Goal: Task Accomplishment & Management: Complete application form

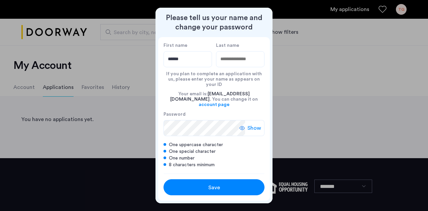
type input "******"
click at [250, 61] on input "Last name" at bounding box center [240, 59] width 48 height 16
type input "******"
click at [251, 124] on span "Show" at bounding box center [254, 128] width 14 height 8
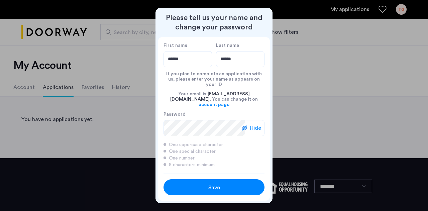
click at [215, 184] on span "Save" at bounding box center [214, 188] width 12 height 8
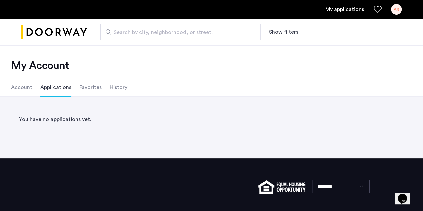
click at [22, 94] on li "Account" at bounding box center [21, 87] width 21 height 19
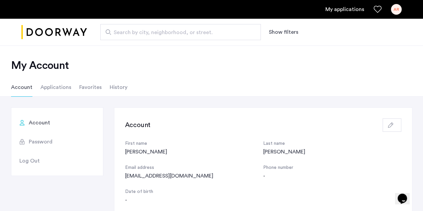
click at [51, 85] on li "Applications" at bounding box center [55, 87] width 31 height 19
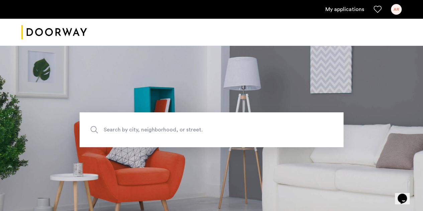
click at [205, 128] on span "Search by city, neighborhood, or street." at bounding box center [196, 129] width 185 height 9
click at [205, 128] on input "Search by city, neighborhood, or street." at bounding box center [212, 129] width 264 height 35
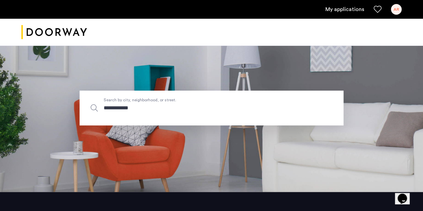
scroll to position [22, 0]
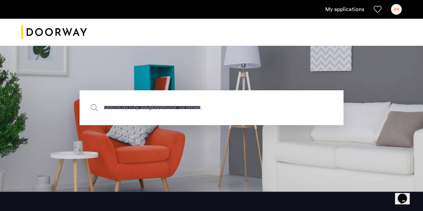
type input "**********"
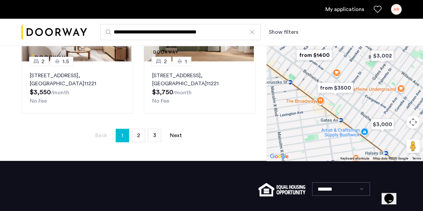
scroll to position [194, 0]
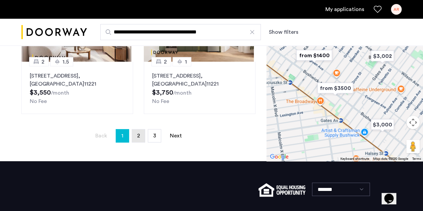
click at [135, 135] on link "page 2" at bounding box center [138, 135] width 13 height 13
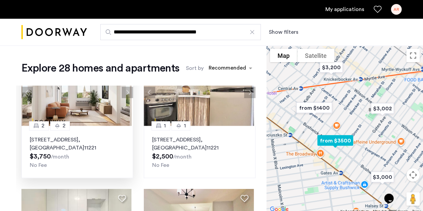
click at [102, 147] on p "972 Bushwick Avenue, Unit 4A, Brooklyn , NY 11221" at bounding box center [77, 144] width 95 height 16
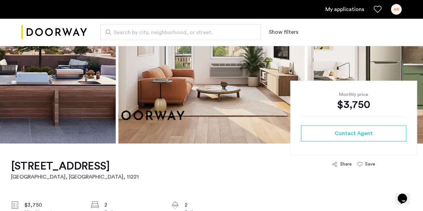
scroll to position [103, 0]
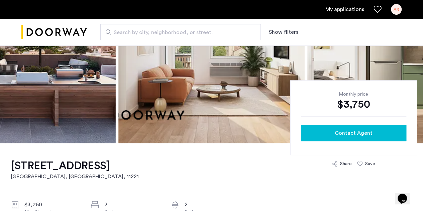
click at [351, 137] on button "Contact Agent" at bounding box center [353, 133] width 105 height 16
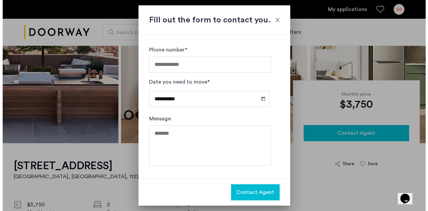
scroll to position [0, 0]
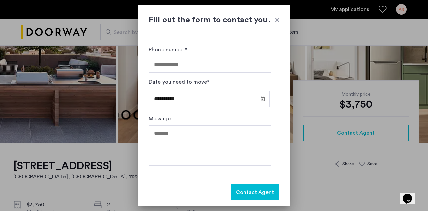
click at [276, 19] on div at bounding box center [277, 20] width 7 height 7
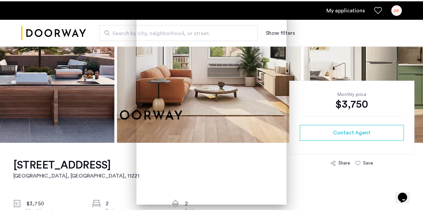
scroll to position [103, 0]
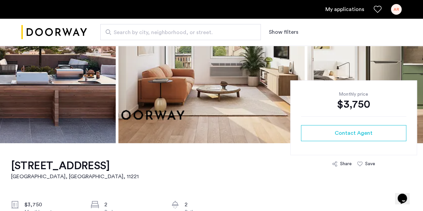
click at [344, 10] on link "My applications" at bounding box center [344, 9] width 39 height 8
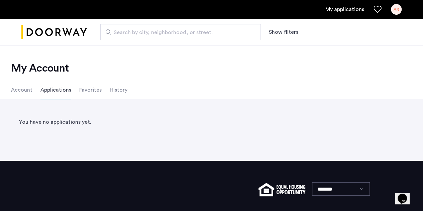
click at [13, 91] on li "Account" at bounding box center [21, 90] width 21 height 19
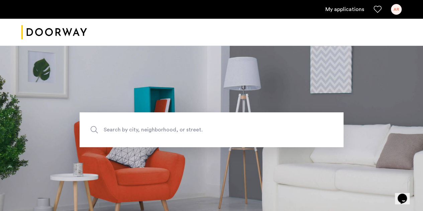
click at [398, 9] on div "AR" at bounding box center [396, 9] width 11 height 11
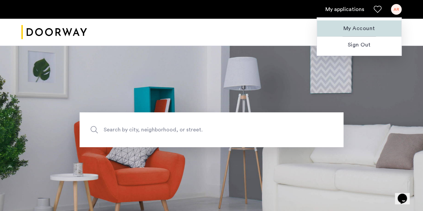
click at [362, 29] on span "My Account" at bounding box center [359, 28] width 74 height 8
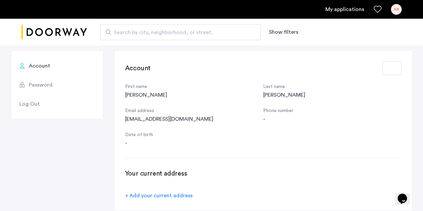
scroll to position [60, 0]
click at [34, 81] on span "Password" at bounding box center [41, 85] width 24 height 8
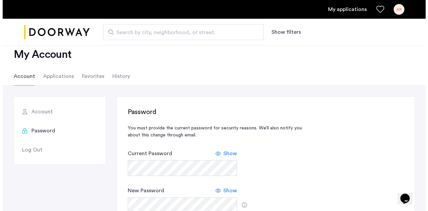
scroll to position [0, 0]
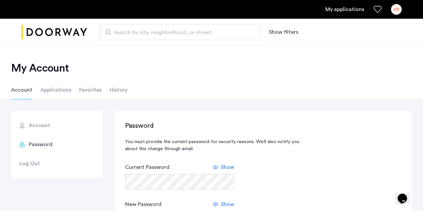
click at [28, 161] on span "Log Out" at bounding box center [29, 164] width 20 height 8
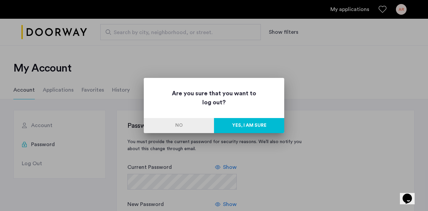
click at [264, 127] on button "Yes, I am sure" at bounding box center [249, 125] width 70 height 15
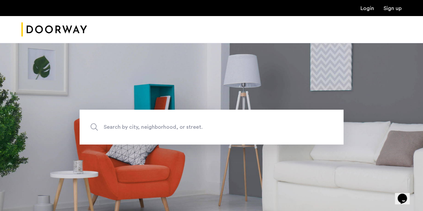
click at [367, 10] on link "Login" at bounding box center [367, 8] width 14 height 5
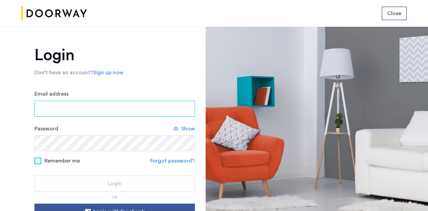
type input "**********"
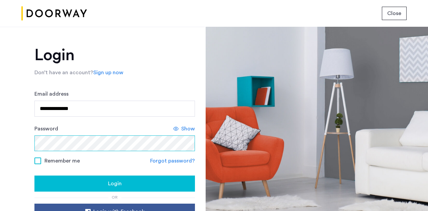
click at [34, 134] on div "Password Show" at bounding box center [114, 138] width 161 height 26
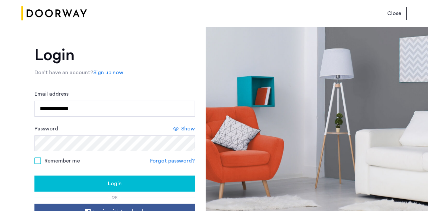
click at [51, 184] on div "Login" at bounding box center [115, 184] width 150 height 8
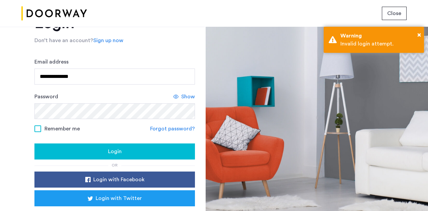
scroll to position [32, 0]
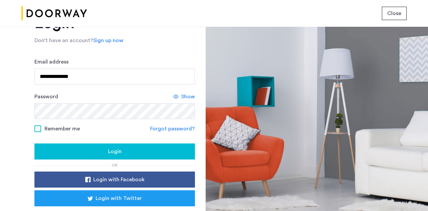
click at [180, 93] on div "Show" at bounding box center [184, 97] width 22 height 8
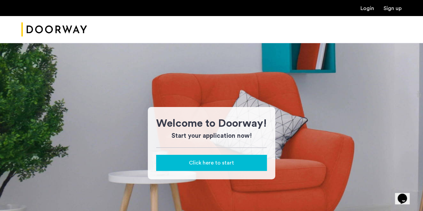
click at [215, 165] on span "Click here to start" at bounding box center [211, 163] width 45 height 8
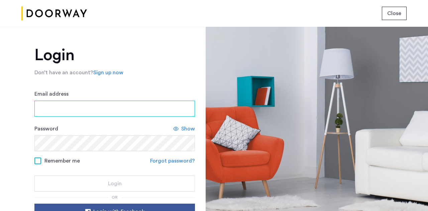
type input "**********"
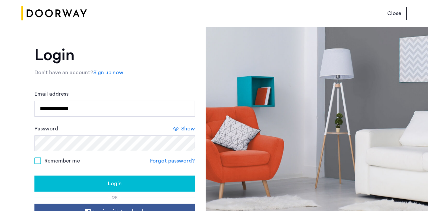
click at [133, 180] on div "Login" at bounding box center [115, 184] width 150 height 8
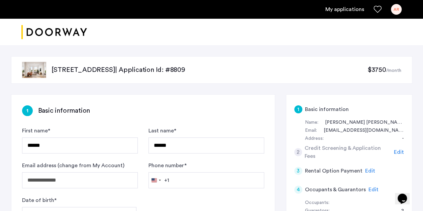
scroll to position [38, 0]
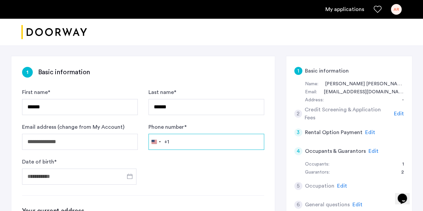
click at [191, 141] on input "Phone number *" at bounding box center [206, 142] width 116 height 16
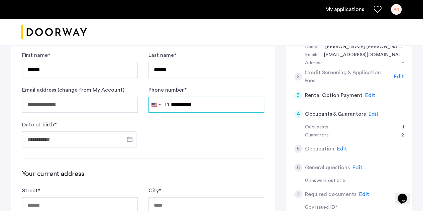
scroll to position [77, 0]
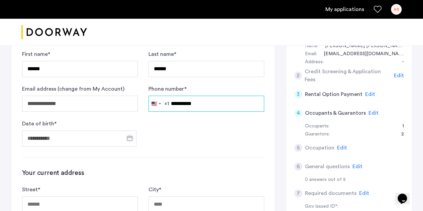
type input "**********"
click at [130, 139] on span "Open calendar" at bounding box center [130, 138] width 16 height 16
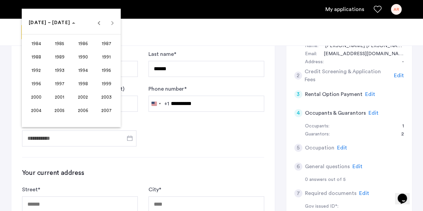
click at [83, 95] on span "2002" at bounding box center [83, 97] width 21 height 12
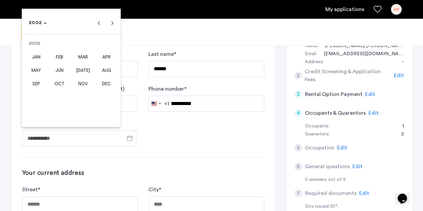
click at [61, 69] on span "JUN" at bounding box center [59, 70] width 21 height 12
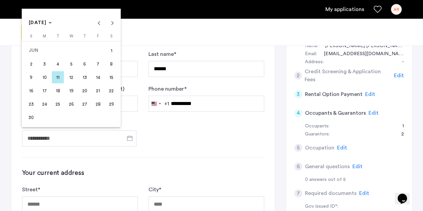
click at [112, 49] on span "1" at bounding box center [111, 50] width 12 height 12
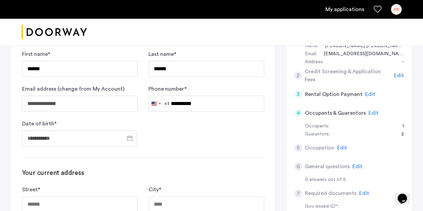
type input "**********"
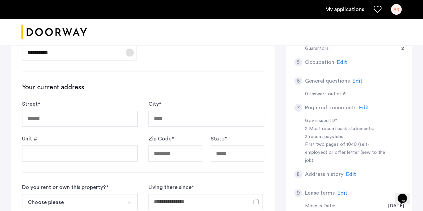
scroll to position [167, 0]
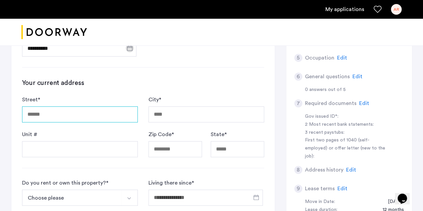
click at [87, 112] on input "Street *" at bounding box center [80, 114] width 116 height 16
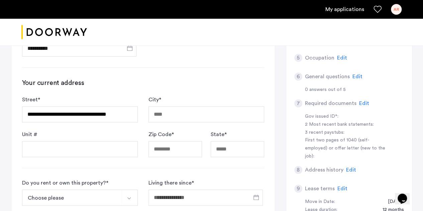
type input "**********"
type input "********"
type input "*****"
type input "**"
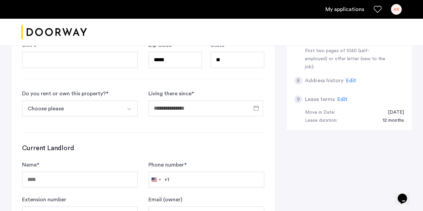
scroll to position [256, 0]
click at [106, 102] on button "Choose please" at bounding box center [72, 108] width 100 height 16
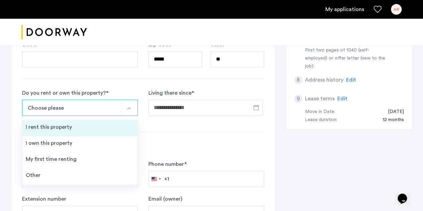
click at [88, 127] on li "I rent this property" at bounding box center [79, 128] width 115 height 16
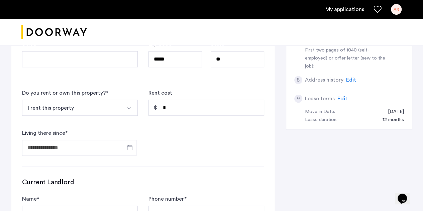
click at [123, 100] on button "Select option" at bounding box center [130, 108] width 16 height 16
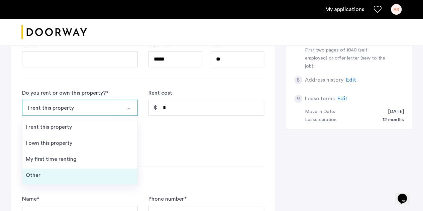
click at [85, 171] on li "Other" at bounding box center [79, 177] width 115 height 16
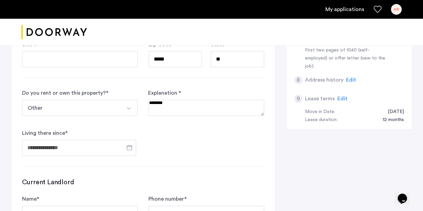
click at [162, 106] on textarea at bounding box center [206, 108] width 116 height 16
type textarea "*"
type textarea "**********"
click at [128, 148] on span "Open calendar" at bounding box center [129, 147] width 16 height 16
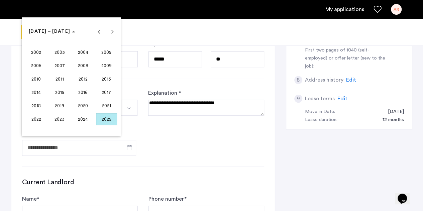
click at [86, 119] on span "2024" at bounding box center [83, 119] width 21 height 12
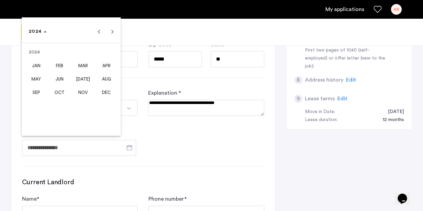
click at [105, 83] on span "AUG" at bounding box center [106, 79] width 21 height 12
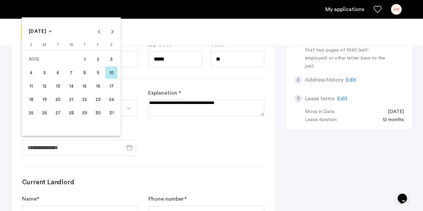
click at [69, 101] on span "21" at bounding box center [71, 99] width 12 height 12
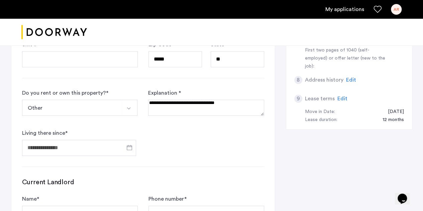
type input "**********"
click at [175, 144] on form "**********" at bounding box center [143, 122] width 242 height 67
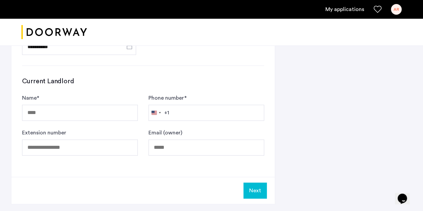
scroll to position [358, 0]
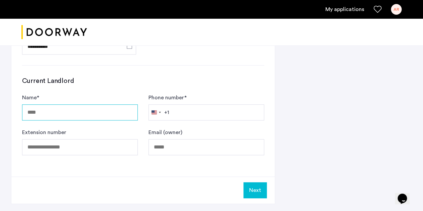
click at [88, 116] on input "Name *" at bounding box center [80, 112] width 116 height 16
type input "**********"
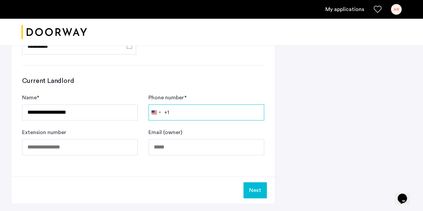
click at [205, 112] on input "Phone number *" at bounding box center [206, 112] width 116 height 16
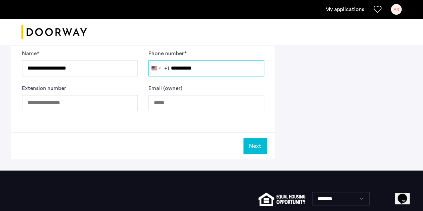
type input "**********"
click at [257, 144] on button "Next" at bounding box center [254, 146] width 23 height 16
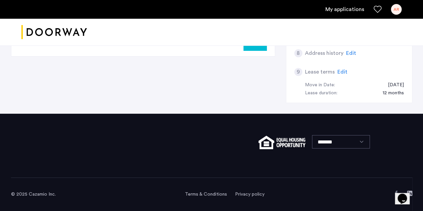
scroll to position [0, 0]
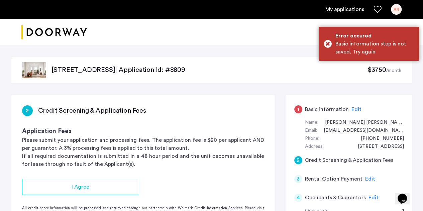
click at [352, 109] on span "Edit" at bounding box center [356, 109] width 10 height 5
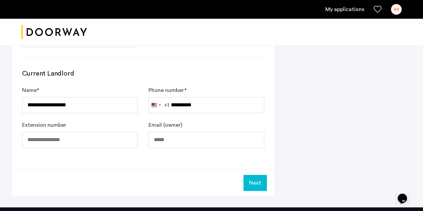
scroll to position [374, 0]
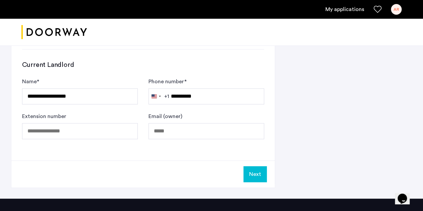
click at [259, 172] on button "Next" at bounding box center [254, 174] width 23 height 16
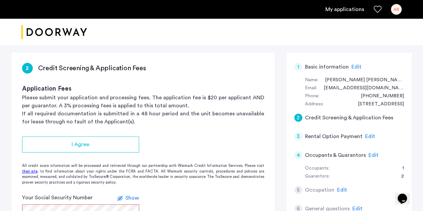
scroll to position [55, 0]
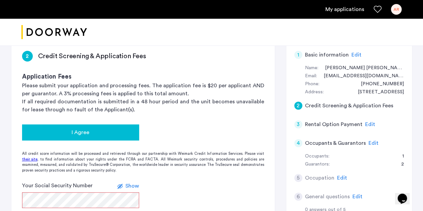
click at [121, 130] on div "I Agree" at bounding box center [80, 132] width 106 height 8
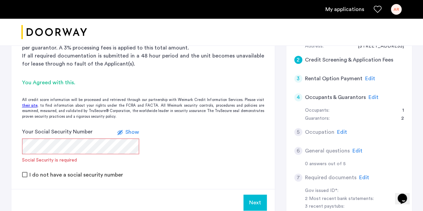
scroll to position [114, 0]
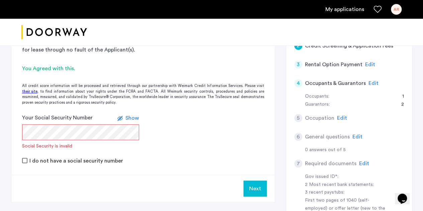
click at [121, 119] on icon at bounding box center [119, 118] width 5 height 5
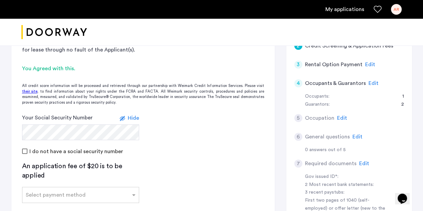
click at [171, 128] on form "Your Social Security Number Hide I do not have a social security number" at bounding box center [142, 134] width 263 height 41
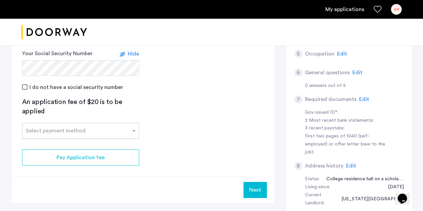
click at [126, 132] on div at bounding box center [80, 129] width 116 height 8
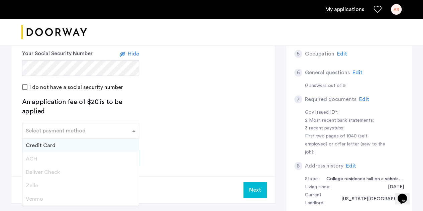
click at [90, 142] on div "Credit Card" at bounding box center [80, 145] width 116 height 13
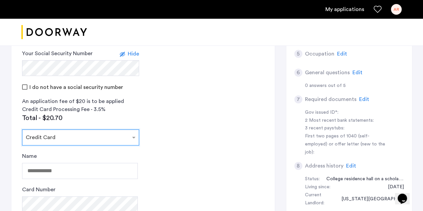
scroll to position [231, 0]
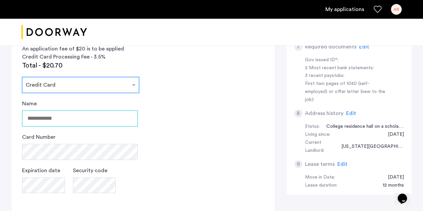
click at [98, 116] on input "Name" at bounding box center [80, 118] width 116 height 16
type input "**********"
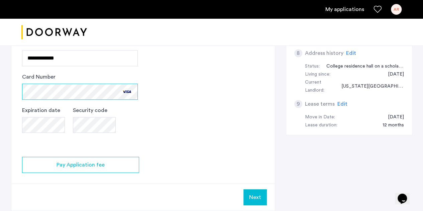
scroll to position [292, 0]
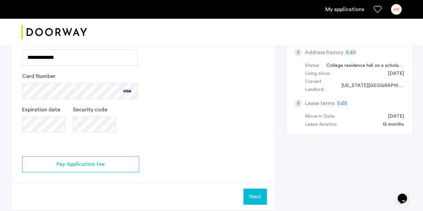
click at [254, 194] on button "Next" at bounding box center [254, 197] width 23 height 16
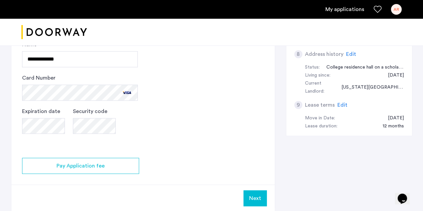
scroll to position [291, 0]
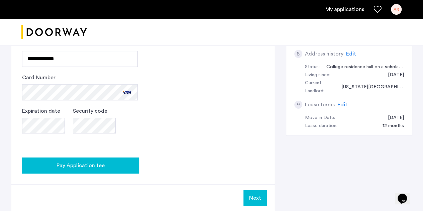
click at [122, 169] on button "Pay Application fee" at bounding box center [80, 165] width 117 height 16
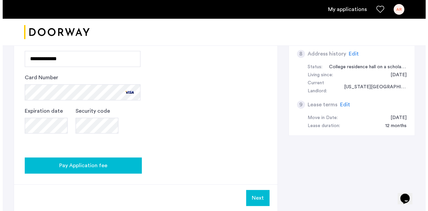
scroll to position [0, 0]
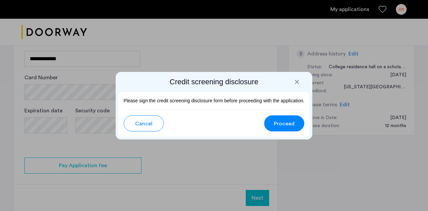
click at [280, 125] on span "Proceed" at bounding box center [284, 124] width 21 height 8
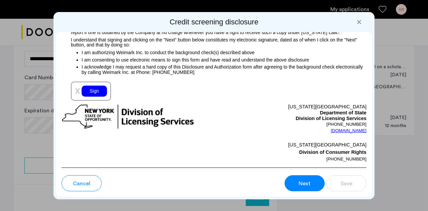
scroll to position [838, 0]
click at [92, 92] on div "Sign" at bounding box center [94, 91] width 25 height 11
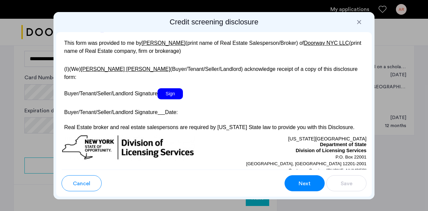
scroll to position [1341, 0]
click at [174, 99] on span "Sign" at bounding box center [169, 93] width 25 height 11
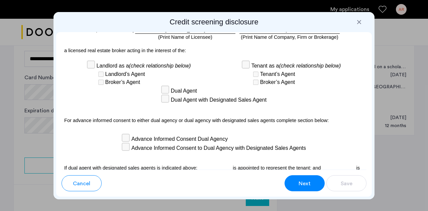
scroll to position [2161, 0]
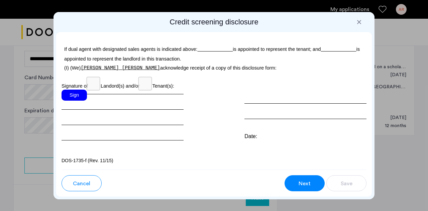
click at [76, 97] on div "Sign" at bounding box center [74, 95] width 25 height 11
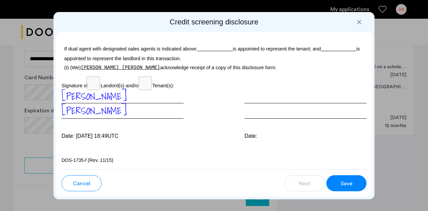
click at [349, 181] on span "Save" at bounding box center [347, 184] width 12 height 8
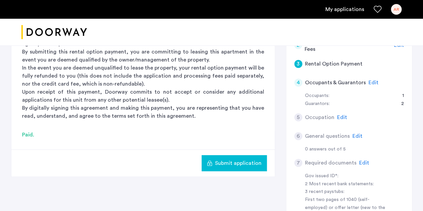
scroll to position [116, 0]
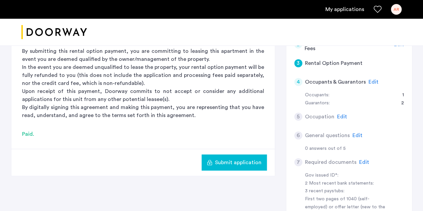
click at [337, 115] on span "Edit" at bounding box center [342, 116] width 10 height 5
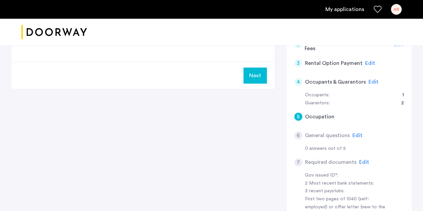
scroll to position [0, 0]
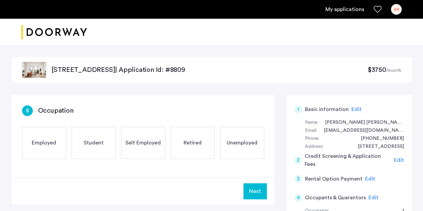
click at [49, 146] on div "Employed" at bounding box center [44, 143] width 44 height 32
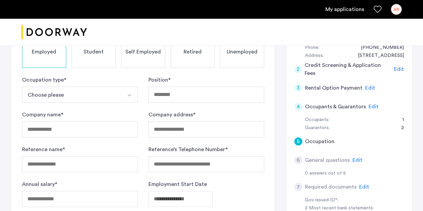
scroll to position [91, 0]
click at [89, 87] on button "Choose please" at bounding box center [72, 94] width 100 height 16
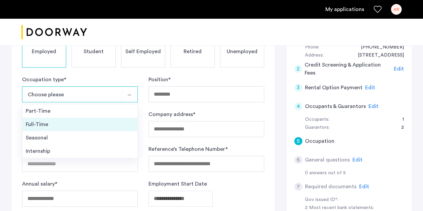
click at [80, 120] on div "Full-Time" at bounding box center [80, 124] width 108 height 8
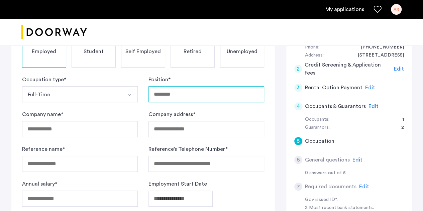
click at [166, 95] on input "Position *" at bounding box center [206, 94] width 116 height 16
type input "**********"
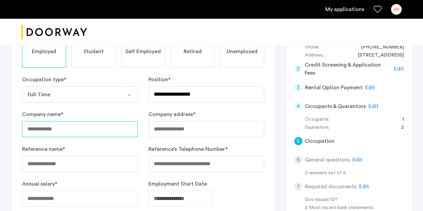
click at [130, 128] on input "Company name *" at bounding box center [80, 129] width 116 height 16
type input "**********"
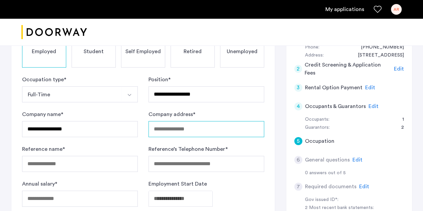
click at [197, 129] on input "Company address *" at bounding box center [206, 129] width 116 height 16
type input "**********"
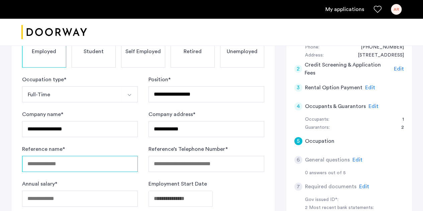
click at [77, 164] on input "Reference name *" at bounding box center [80, 164] width 116 height 16
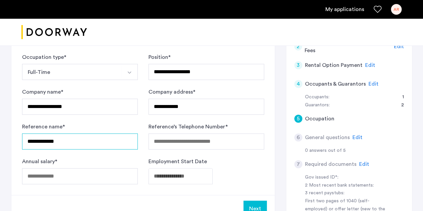
type input "**********"
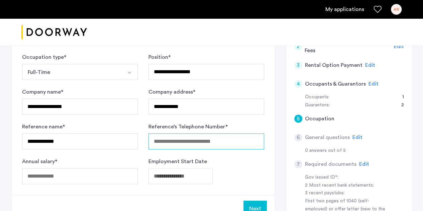
click at [172, 144] on input "Reference’s Telephone Number *" at bounding box center [206, 141] width 116 height 16
type input "*****"
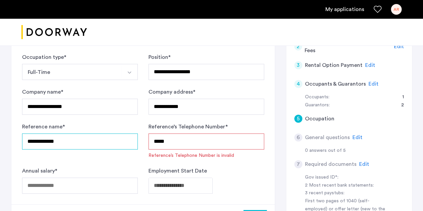
drag, startPoint x: 87, startPoint y: 147, endPoint x: 17, endPoint y: 135, distance: 71.0
click at [17, 135] on div "**********" at bounding box center [142, 92] width 263 height 223
type input "**********"
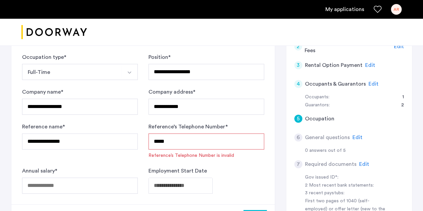
click at [173, 140] on input "*****" at bounding box center [206, 141] width 116 height 16
type input "*"
type input "**********"
drag, startPoint x: 205, startPoint y: 136, endPoint x: 146, endPoint y: 142, distance: 59.6
click at [146, 142] on form "**********" at bounding box center [143, 123] width 242 height 140
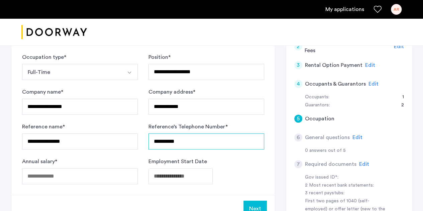
scroll to position [172, 0]
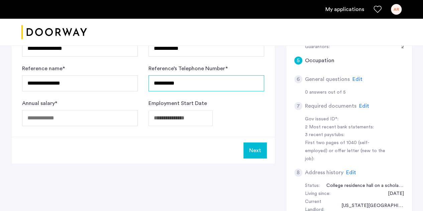
type input "**********"
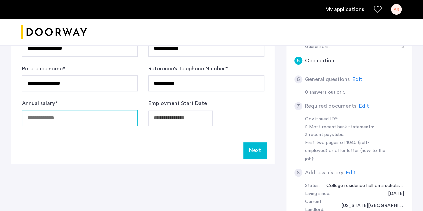
click at [78, 115] on input "Annual salary *" at bounding box center [80, 118] width 116 height 16
type input "*****"
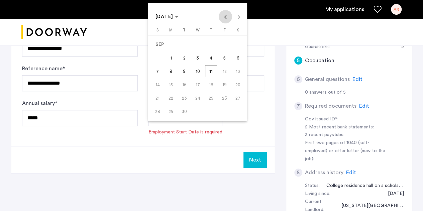
click at [230, 14] on span "Previous month" at bounding box center [225, 16] width 13 height 13
click at [199, 58] on span "6" at bounding box center [198, 58] width 12 height 12
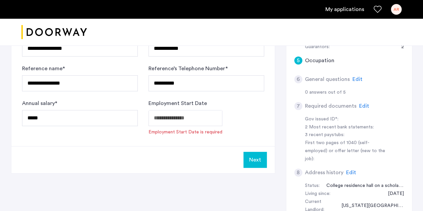
type input "**********"
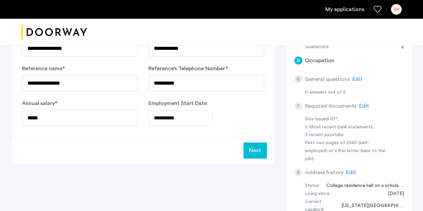
click at [254, 145] on button "Next" at bounding box center [254, 150] width 23 height 16
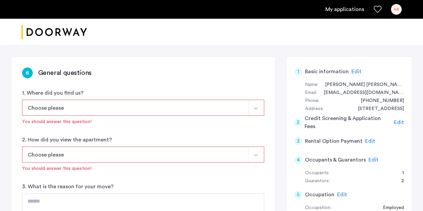
scroll to position [38, 0]
click at [161, 111] on button "Choose please" at bounding box center [135, 107] width 226 height 16
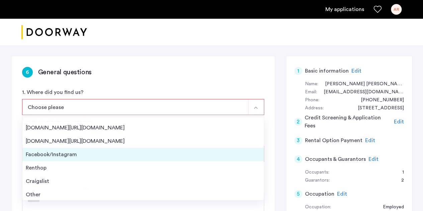
scroll to position [10, 0]
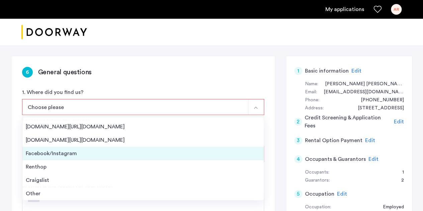
click at [139, 153] on div "Facebook/Instagram" at bounding box center [143, 153] width 235 height 8
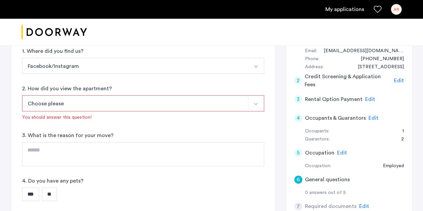
scroll to position [80, 0]
click at [112, 102] on button "Choose please" at bounding box center [135, 103] width 226 height 16
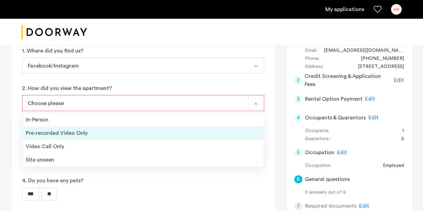
click at [102, 133] on div "Pre-recorded Video Only" at bounding box center [143, 133] width 235 height 8
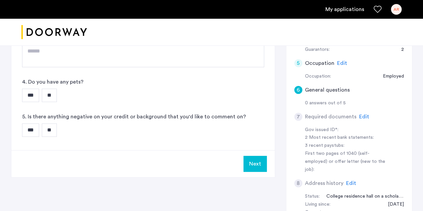
scroll to position [170, 0]
click at [51, 94] on input "**" at bounding box center [49, 94] width 15 height 13
click at [51, 129] on input "**" at bounding box center [49, 129] width 15 height 13
click at [263, 159] on button "Next" at bounding box center [254, 163] width 23 height 16
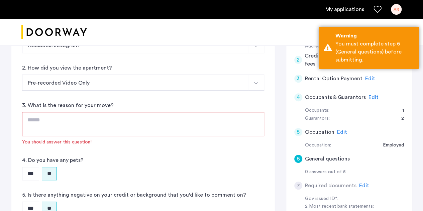
scroll to position [101, 0]
click at [108, 129] on textarea at bounding box center [143, 124] width 242 height 24
type textarea "*"
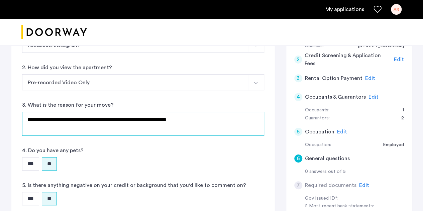
scroll to position [264, 0]
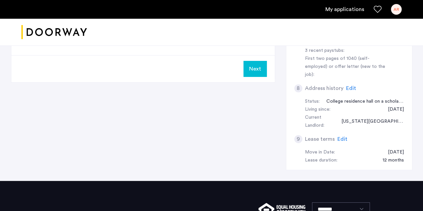
type textarea "**********"
click at [252, 71] on button "Next" at bounding box center [254, 69] width 23 height 16
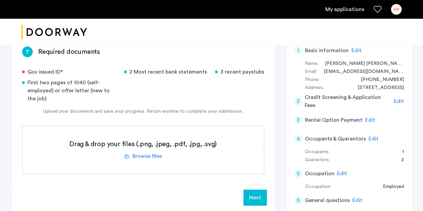
scroll to position [59, 0]
click at [156, 157] on label at bounding box center [142, 149] width 241 height 47
click at [0, 0] on input "file" at bounding box center [0, 0] width 0 height 0
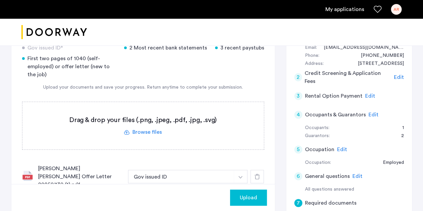
scroll to position [83, 0]
click at [176, 172] on button "Gov issued ID" at bounding box center [181, 176] width 106 height 13
click at [243, 170] on button "button" at bounding box center [241, 176] width 14 height 13
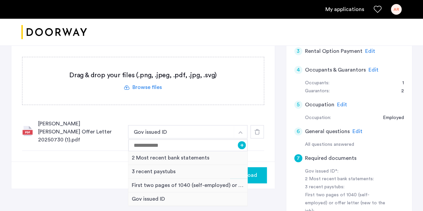
scroll to position [128, 0]
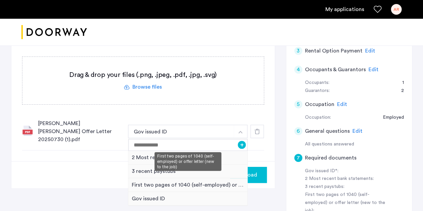
click at [212, 178] on div "First two pages of 1040 (self-employed) or offer letter (new to the job)" at bounding box center [187, 185] width 119 height 14
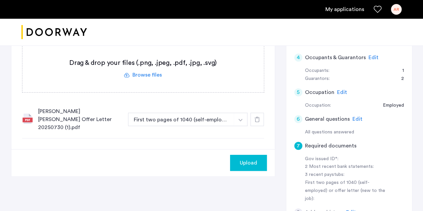
scroll to position [113, 0]
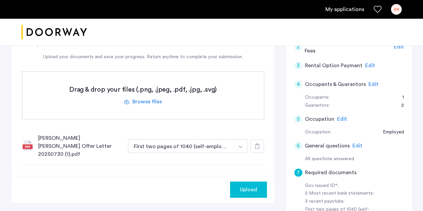
click at [144, 99] on label at bounding box center [142, 95] width 241 height 47
click at [0, 0] on input "file" at bounding box center [0, 0] width 0 height 0
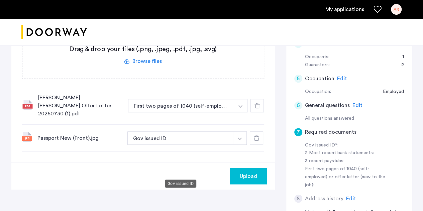
scroll to position [154, 0]
click at [245, 172] on span "Upload" at bounding box center [248, 176] width 17 height 8
click at [259, 168] on button "Next" at bounding box center [254, 176] width 23 height 16
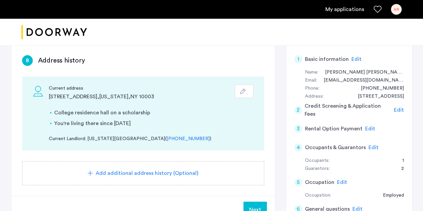
scroll to position [101, 0]
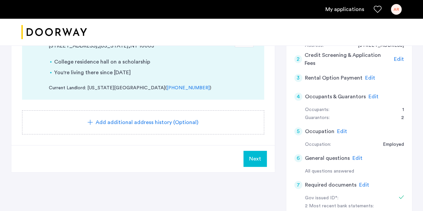
click at [251, 158] on span "Next" at bounding box center [255, 159] width 12 height 8
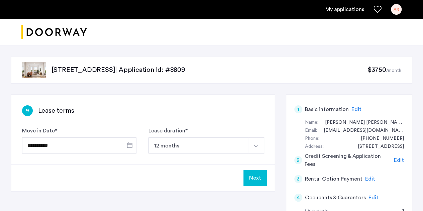
click at [256, 178] on button "Next" at bounding box center [254, 178] width 23 height 16
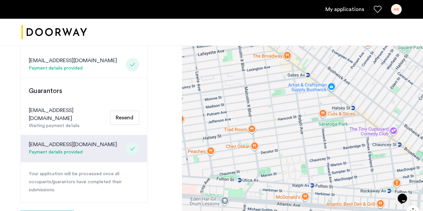
scroll to position [197, 0]
drag, startPoint x: 151, startPoint y: 170, endPoint x: 56, endPoint y: 185, distance: 96.4
click at [56, 185] on div "Congratulations Thank you for submitting your application. A representative wil…" at bounding box center [91, 49] width 182 height 401
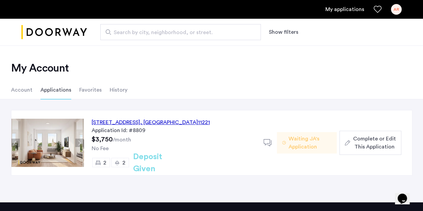
click at [78, 143] on button "Next apartment" at bounding box center [79, 143] width 8 height 8
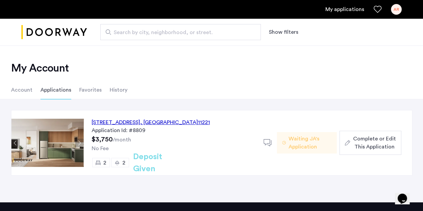
click at [56, 145] on img at bounding box center [47, 143] width 72 height 48
click at [81, 142] on button "Next apartment" at bounding box center [79, 143] width 8 height 8
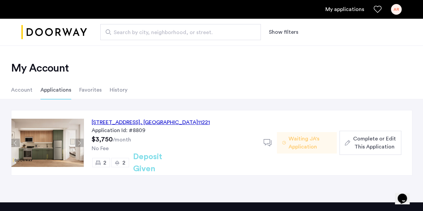
click at [81, 142] on button "Next apartment" at bounding box center [79, 143] width 8 height 8
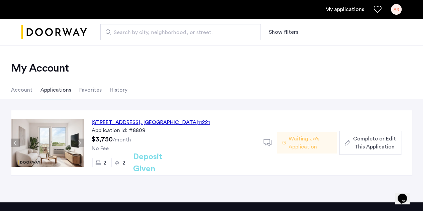
click at [81, 142] on button "Next apartment" at bounding box center [79, 143] width 8 height 8
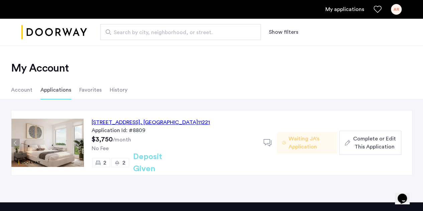
click at [81, 142] on button "Next apartment" at bounding box center [79, 143] width 8 height 8
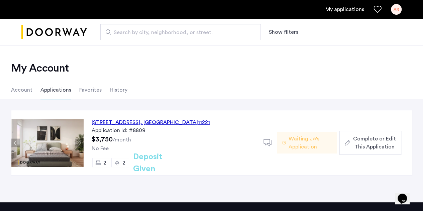
click at [81, 142] on button "Next apartment" at bounding box center [79, 143] width 8 height 8
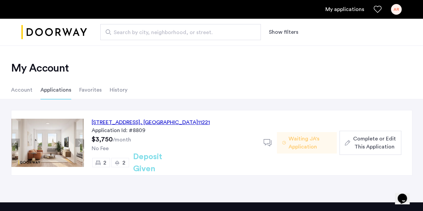
click at [81, 142] on button "Next apartment" at bounding box center [79, 143] width 8 height 8
